Goal: Navigation & Orientation: Find specific page/section

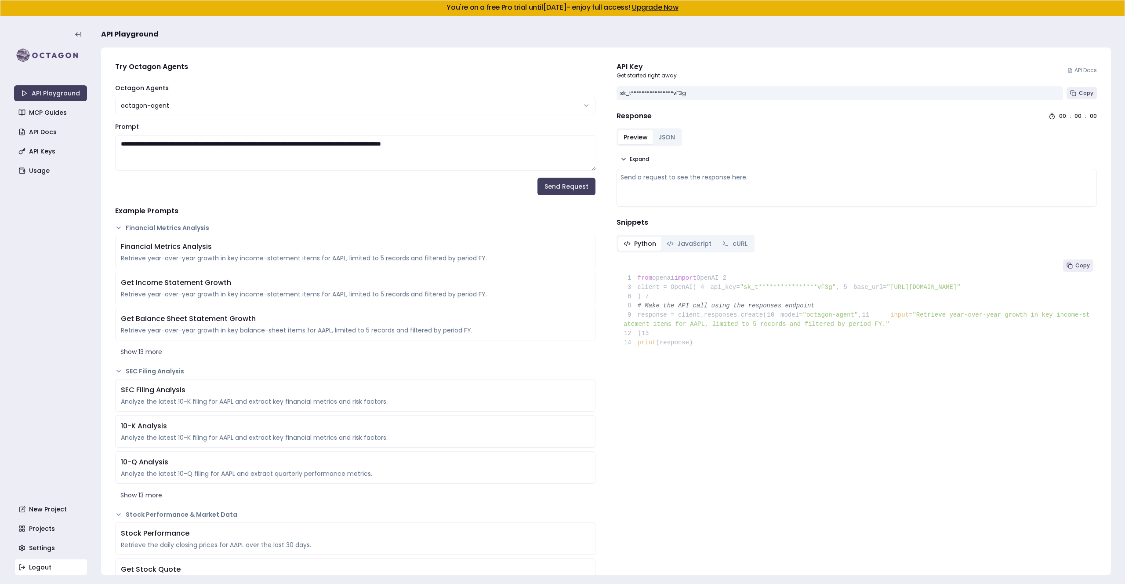
click at [55, 563] on link "Logout" at bounding box center [51, 567] width 73 height 16
click at [50, 533] on link "Projects" at bounding box center [51, 528] width 73 height 16
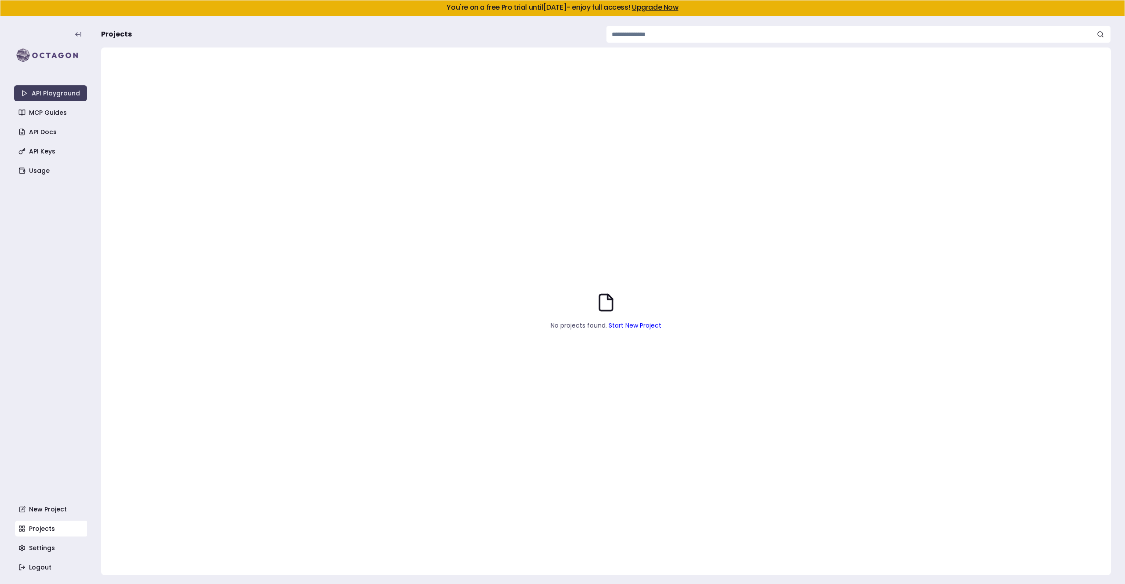
click at [679, 9] on link "Upgrade Now" at bounding box center [655, 7] width 47 height 10
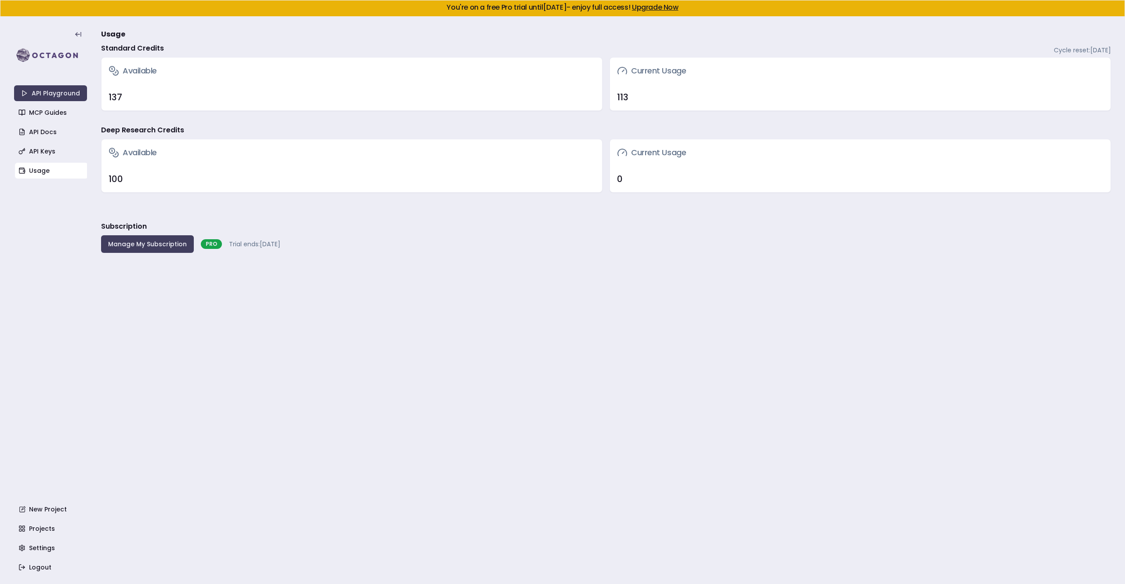
click at [299, 310] on main "Usage Standard Credits Cycle reset: [DATE] Available 137 Current Usage 113 Deep…" at bounding box center [606, 300] width 1010 height 567
